Goal: Information Seeking & Learning: Learn about a topic

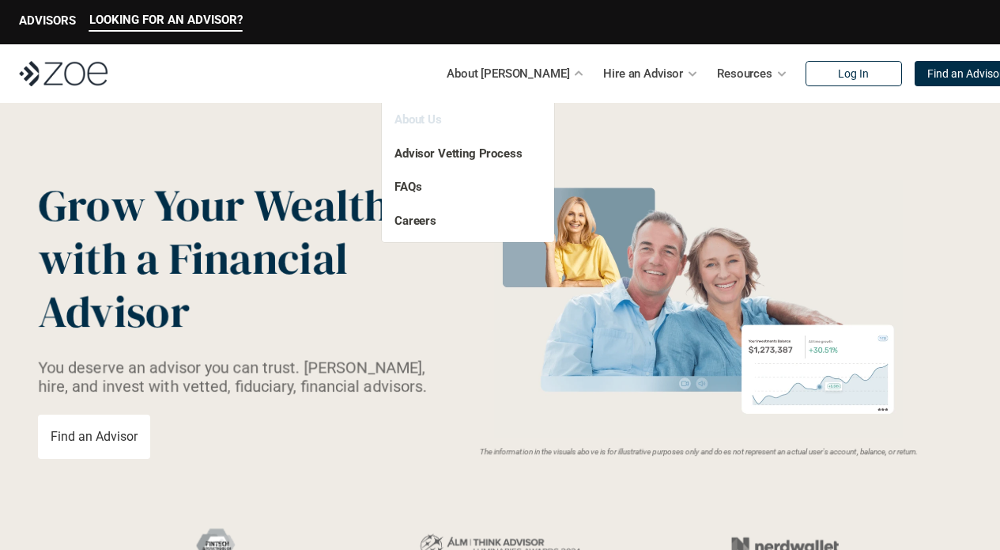
click at [434, 119] on link "About Us" at bounding box center [418, 119] width 47 height 14
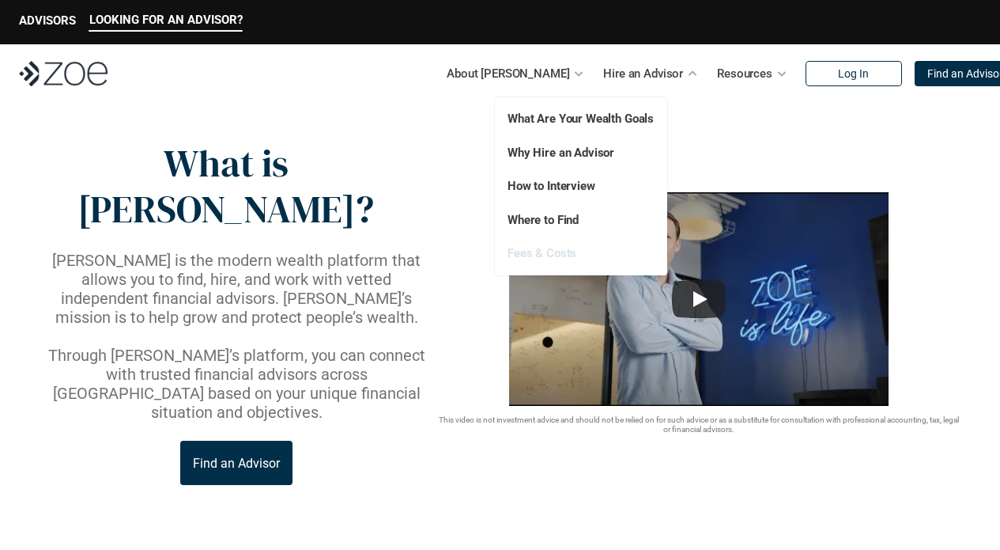
click at [553, 246] on link "Fees & Costs" at bounding box center [542, 253] width 69 height 14
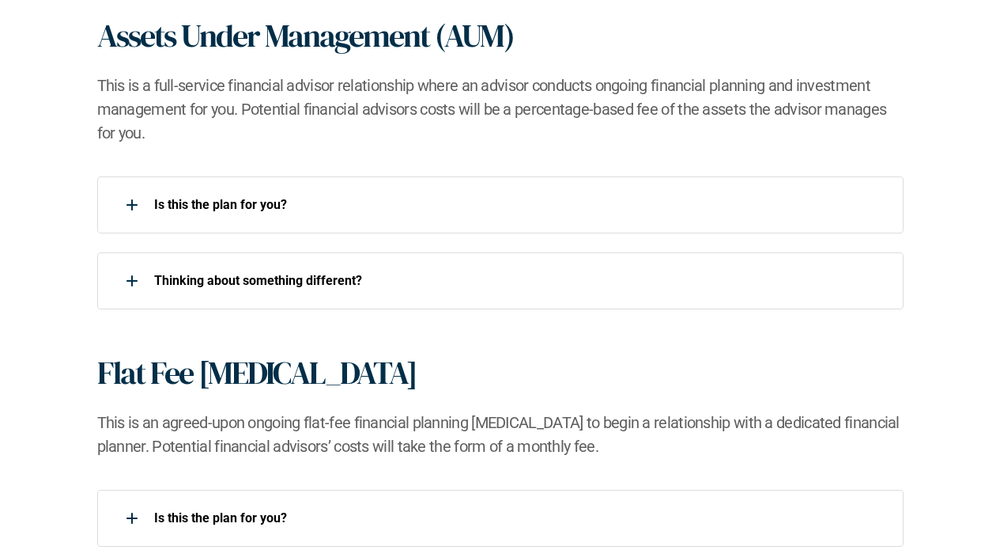
scroll to position [1098, 0]
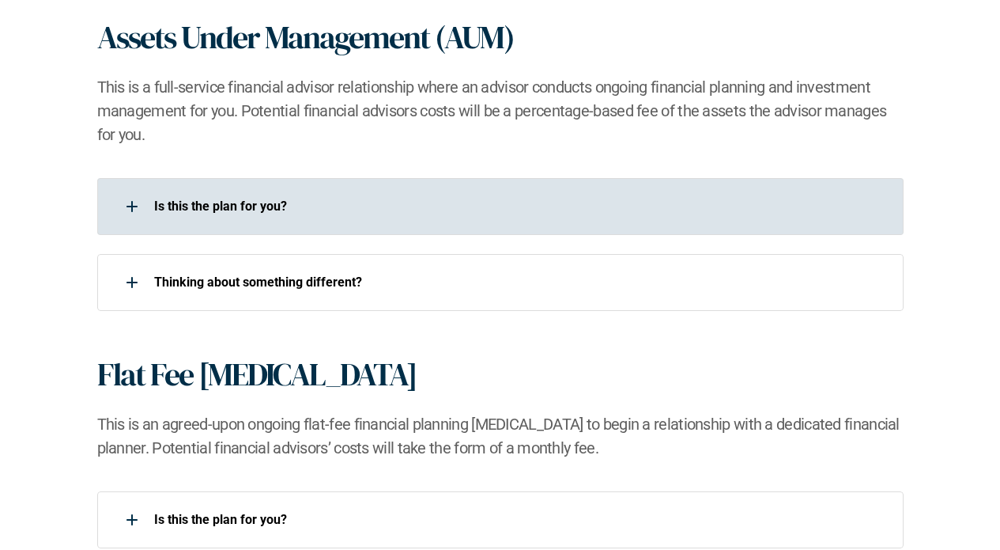
click at [180, 191] on div "Is this the plan for you?​" at bounding box center [490, 207] width 786 height 32
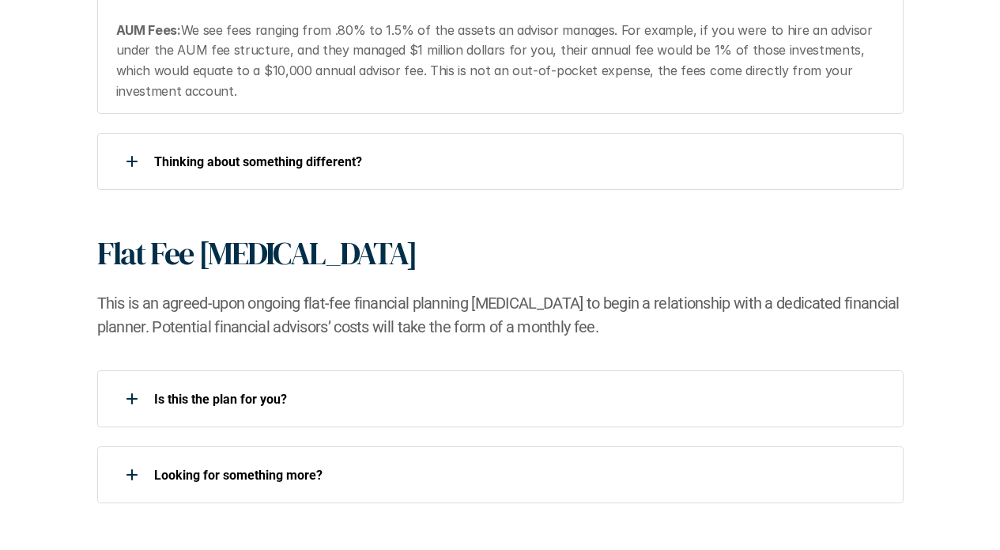
scroll to position [1386, 0]
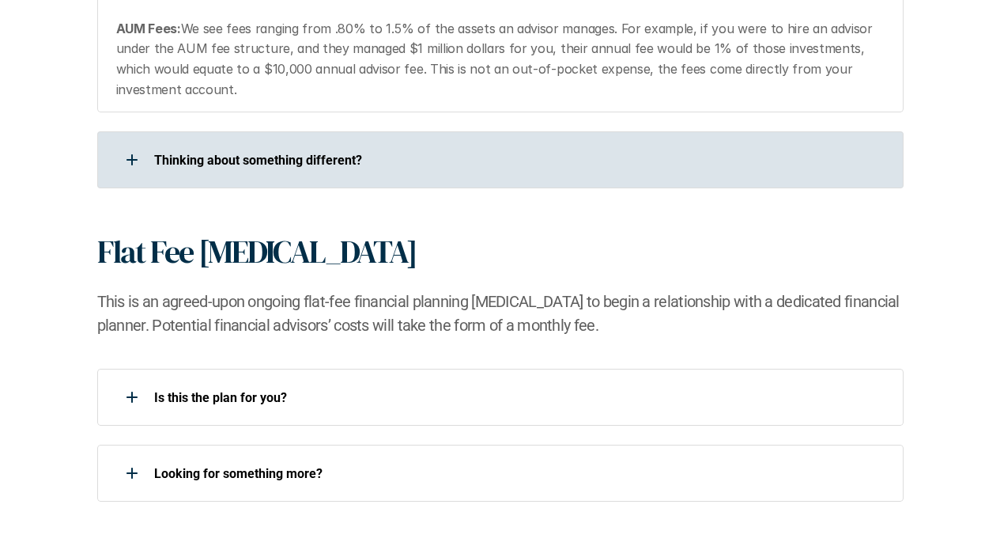
click at [281, 153] on p "​Thinking about something different?​" at bounding box center [518, 160] width 729 height 15
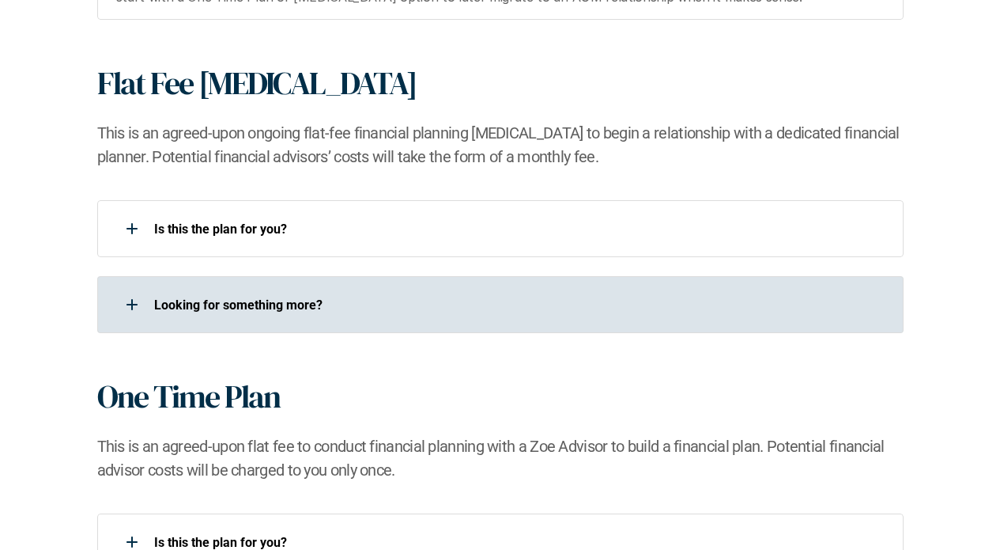
scroll to position [1609, 0]
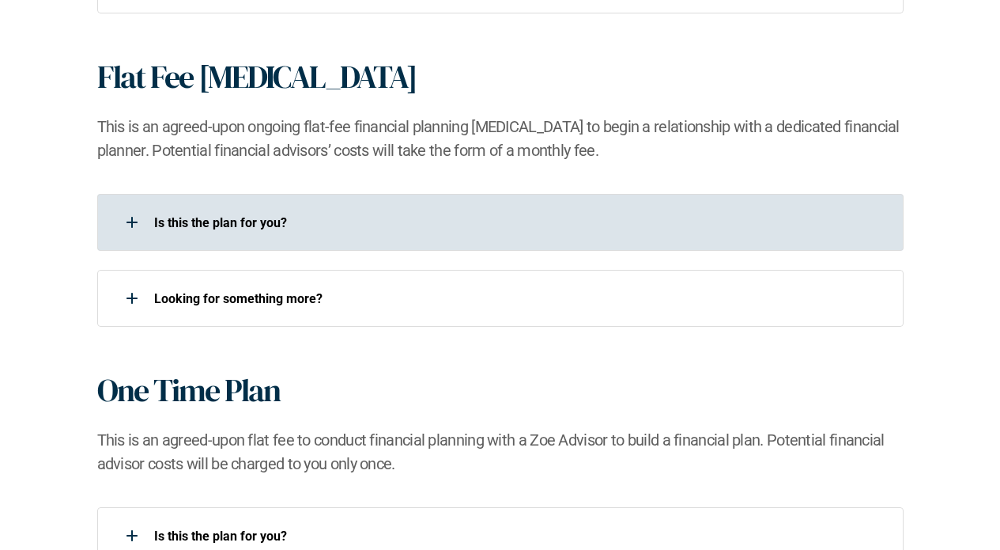
click at [266, 200] on div "Is this the plan for you?​" at bounding box center [500, 222] width 807 height 57
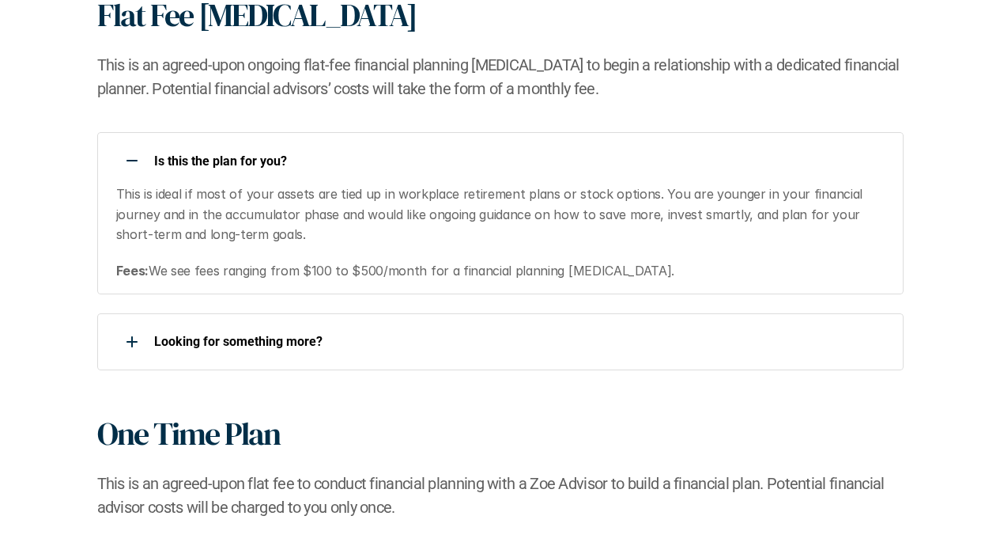
scroll to position [1673, 0]
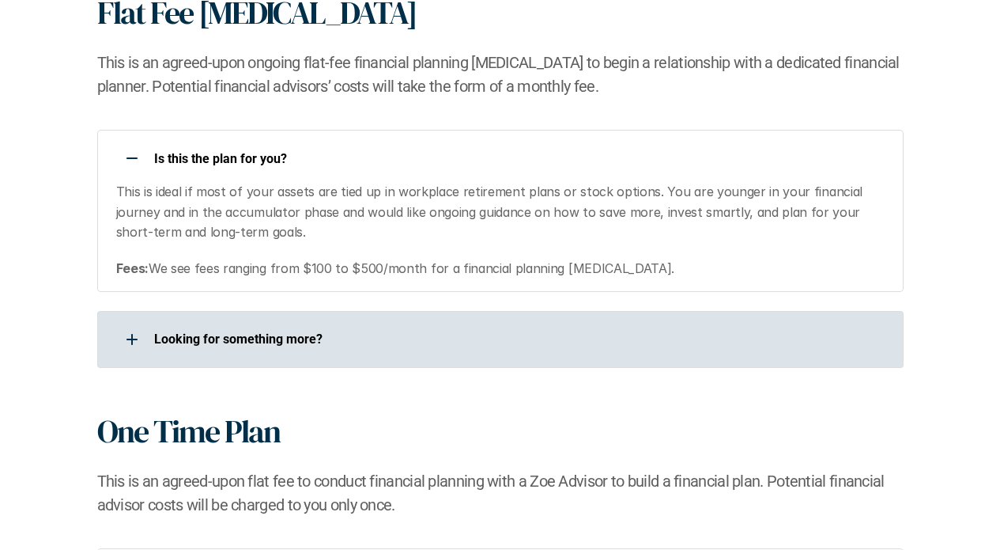
click at [294, 337] on p "Looking for something more?​" at bounding box center [518, 338] width 729 height 15
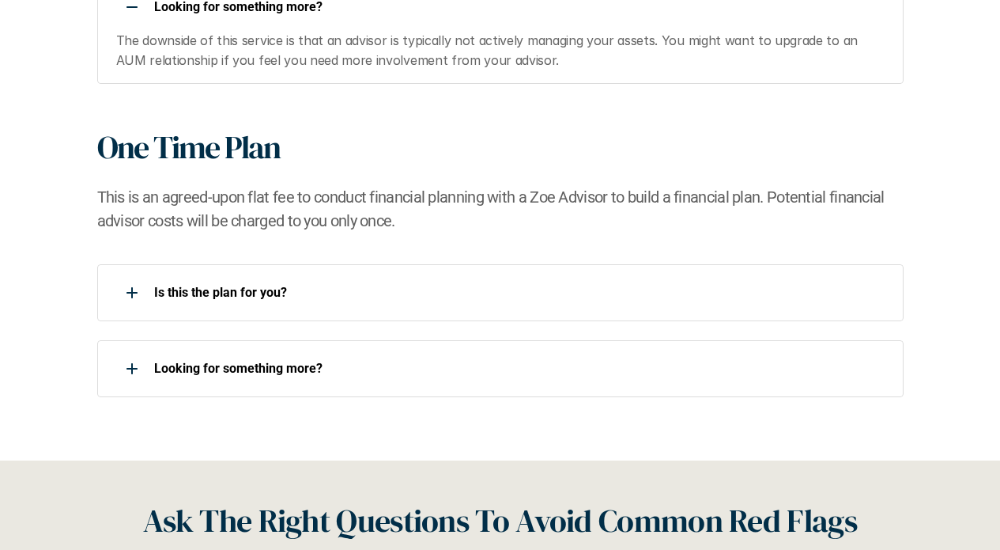
scroll to position [2009, 0]
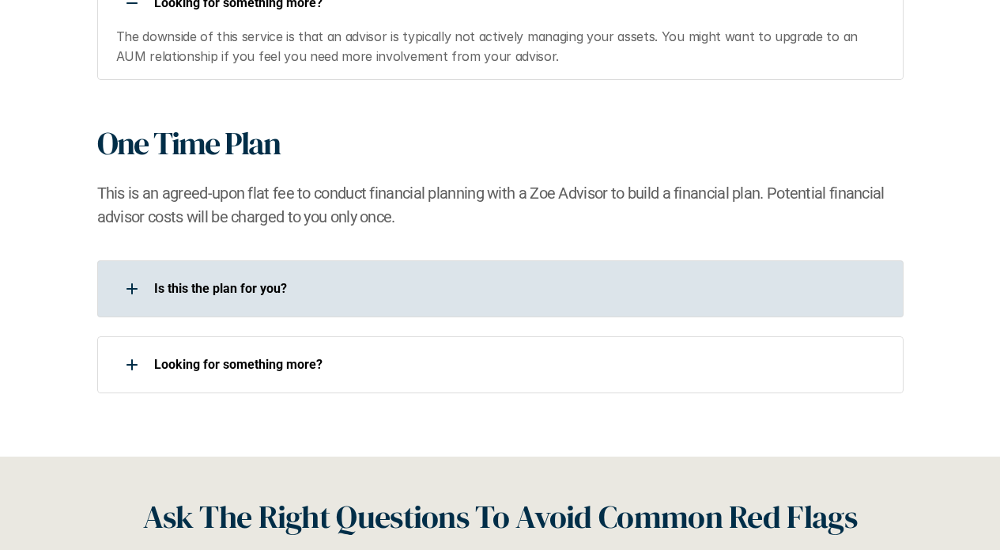
click at [282, 263] on div "Is this the plan for you?​" at bounding box center [500, 288] width 807 height 57
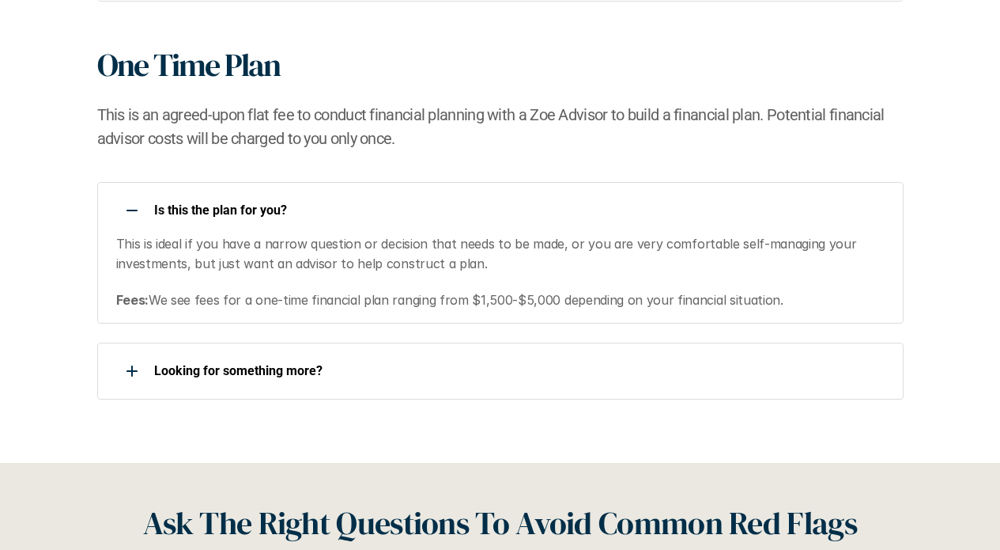
scroll to position [2094, 0]
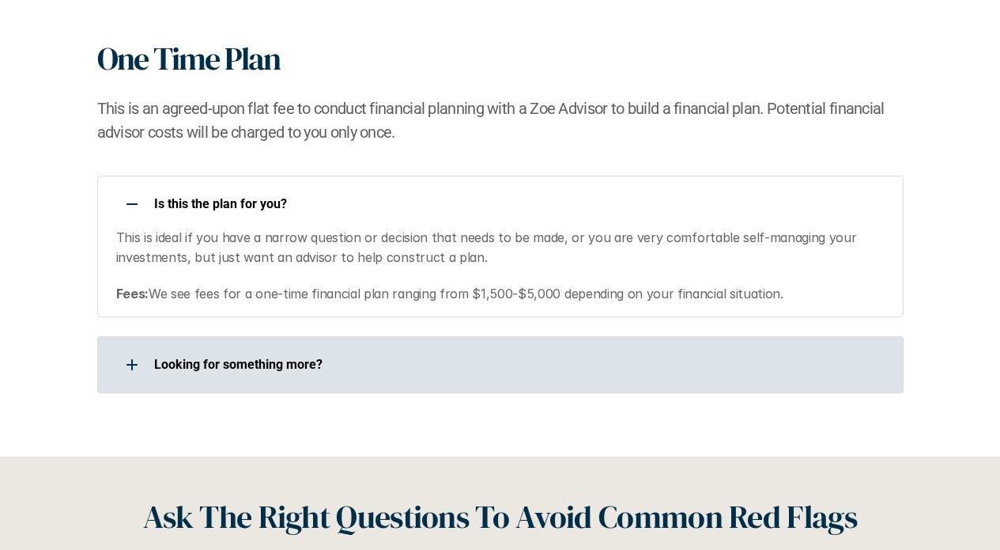
click at [278, 360] on p "Looking for something more?​" at bounding box center [518, 364] width 729 height 15
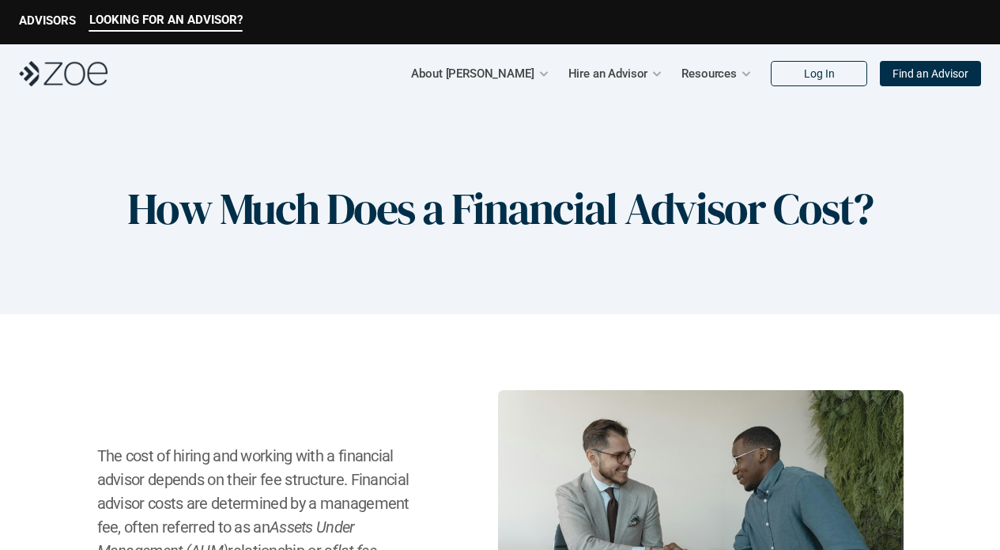
scroll to position [0, 0]
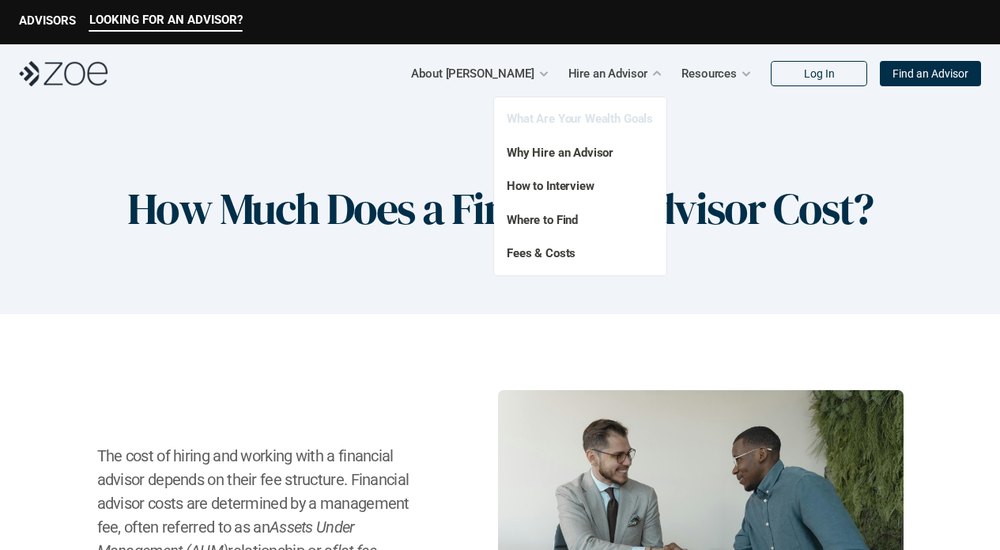
click at [604, 123] on link "What Are Your Wealth Goals" at bounding box center [580, 118] width 146 height 14
